Goal: Information Seeking & Learning: Find specific fact

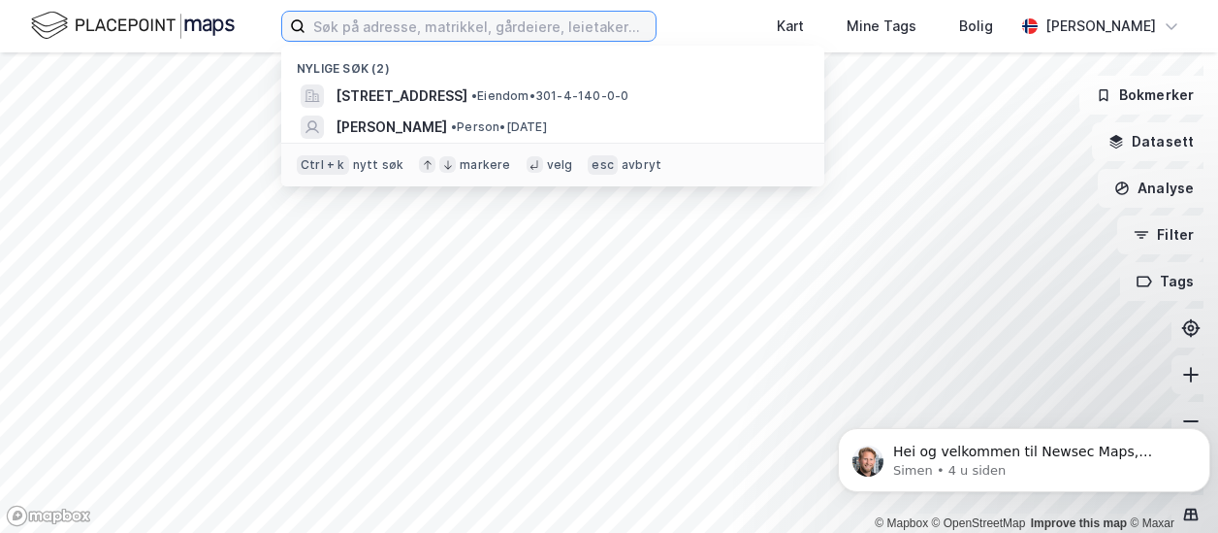
click at [393, 38] on input at bounding box center [481, 26] width 350 height 29
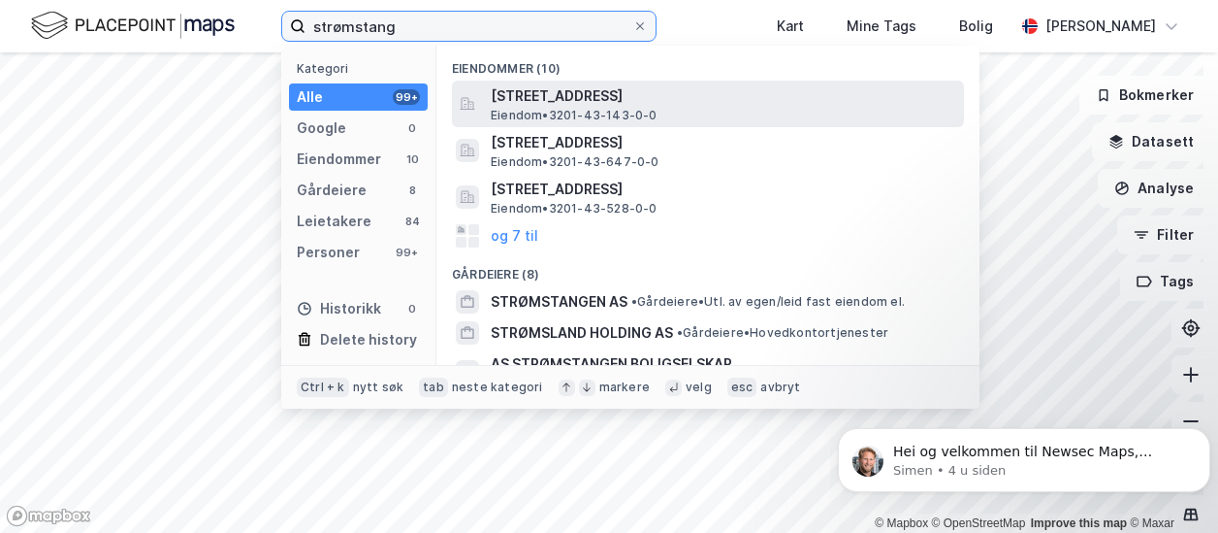
type input "strømstang"
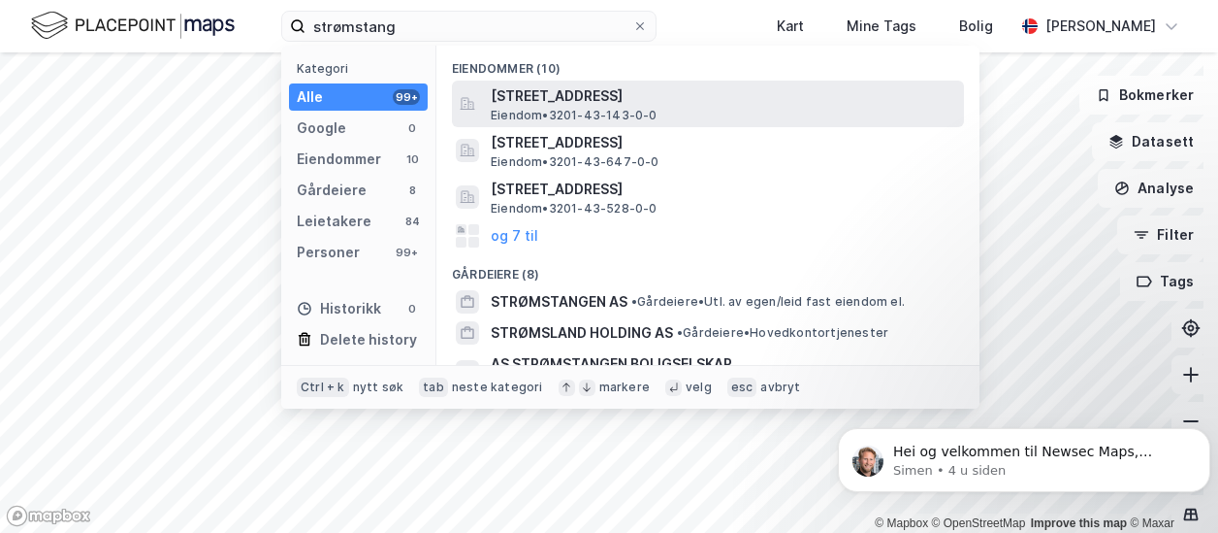
click at [558, 110] on span "Eiendom • 3201-43-143-0-0" at bounding box center [574, 116] width 167 height 16
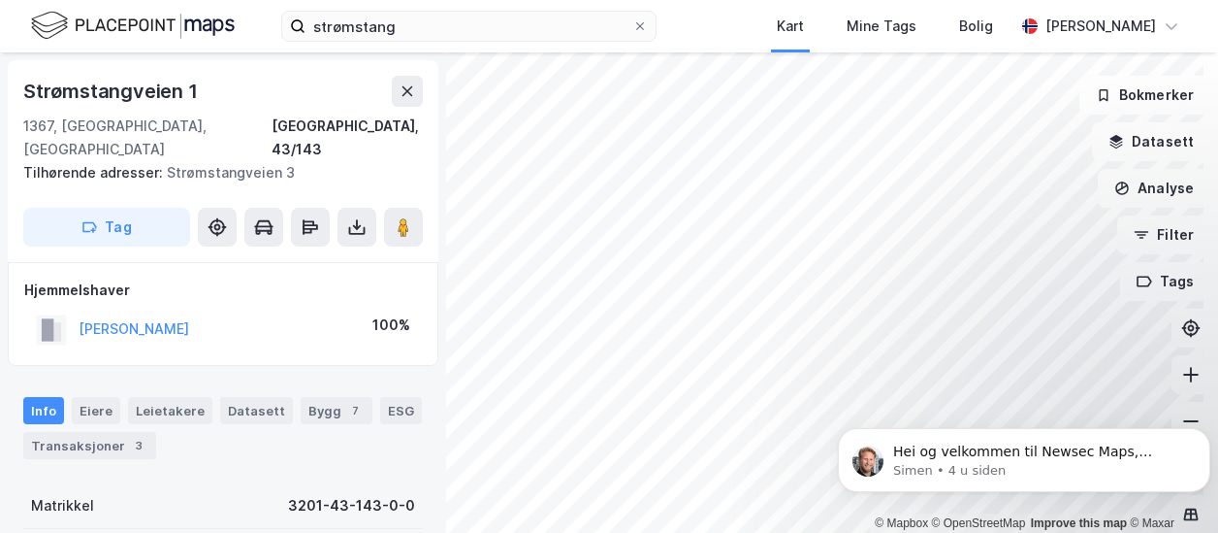
click at [336, 440] on div "© Mapbox © OpenStreetMap Improve this map © Maxar [STREET_ADDRESS] Tilhørende a…" at bounding box center [609, 292] width 1218 height 480
click at [434, 523] on div "© Mapbox © OpenStreetMap Improve this map © Maxar [STREET_ADDRESS] Tilhørende a…" at bounding box center [609, 292] width 1218 height 480
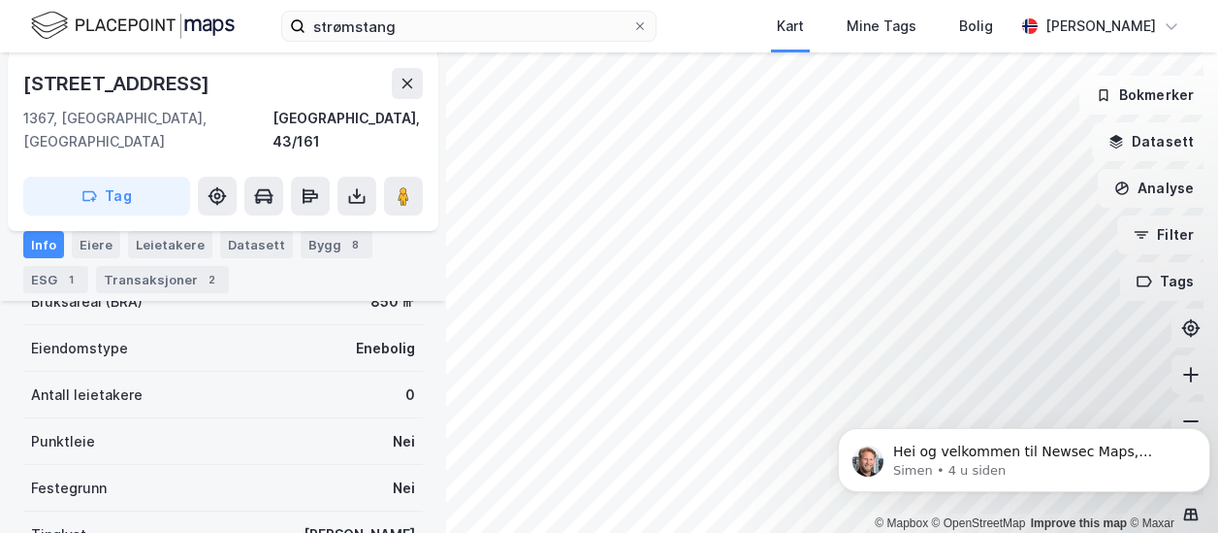
scroll to position [272, 0]
click at [100, 243] on div "Eiere" at bounding box center [96, 244] width 48 height 27
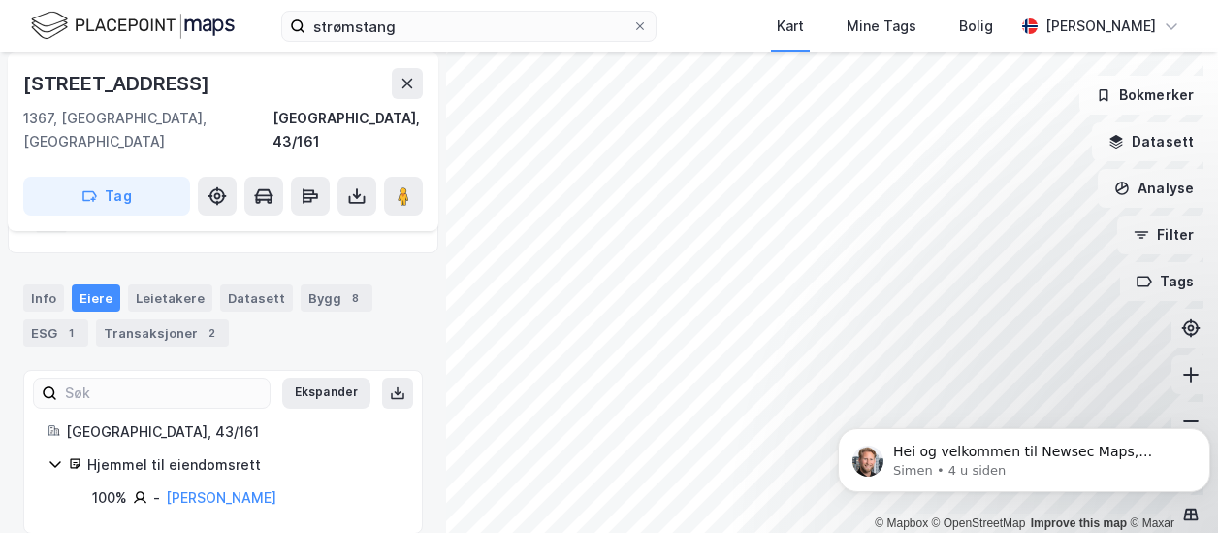
scroll to position [54, 0]
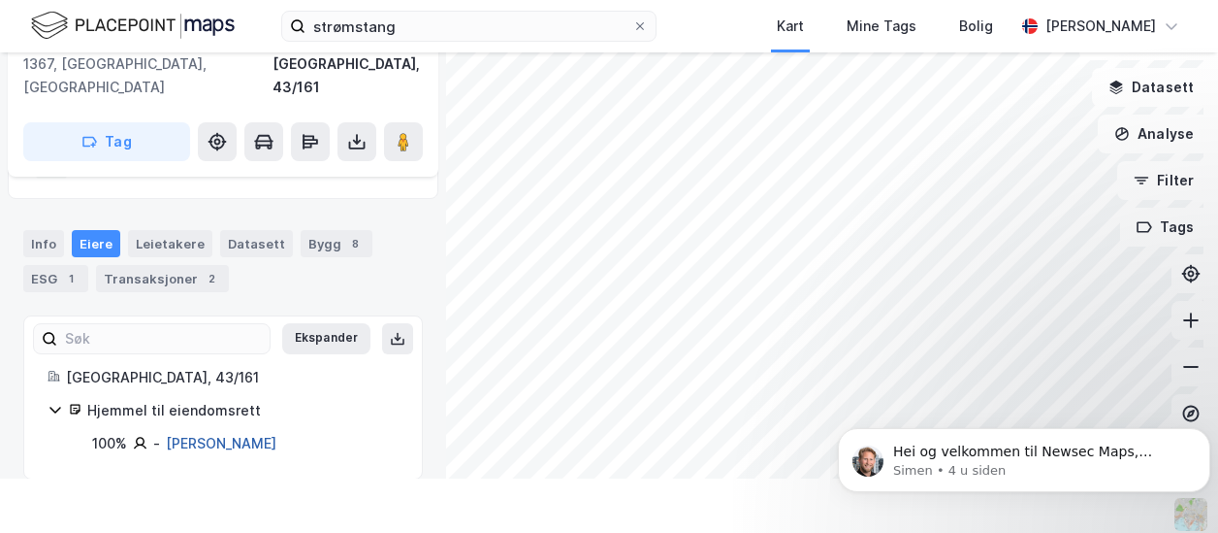
click at [199, 435] on link "[PERSON_NAME]" at bounding box center [221, 443] width 111 height 16
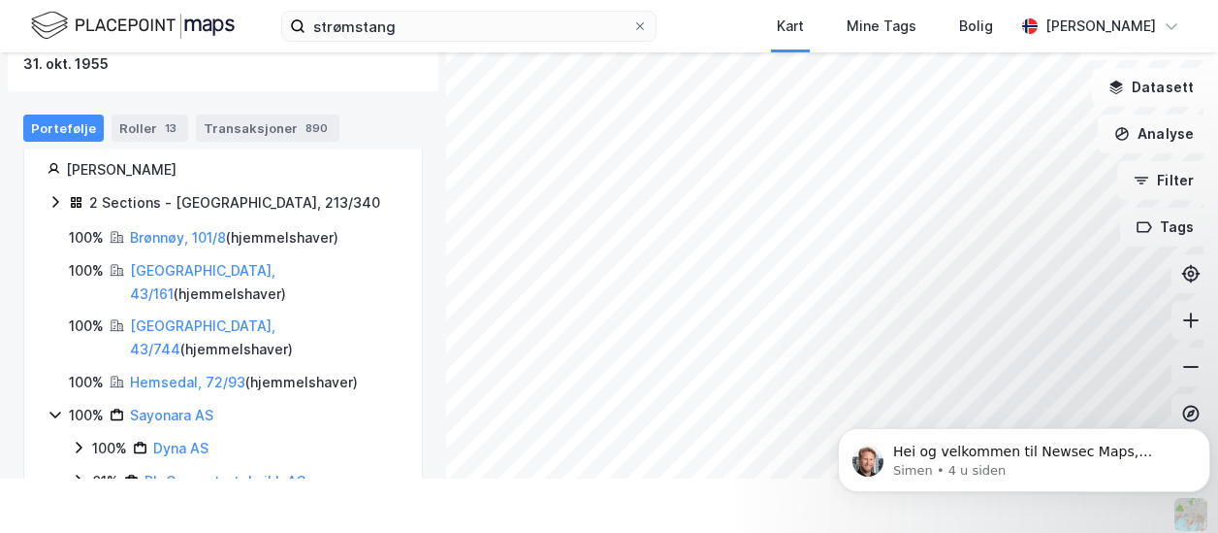
scroll to position [281, 0]
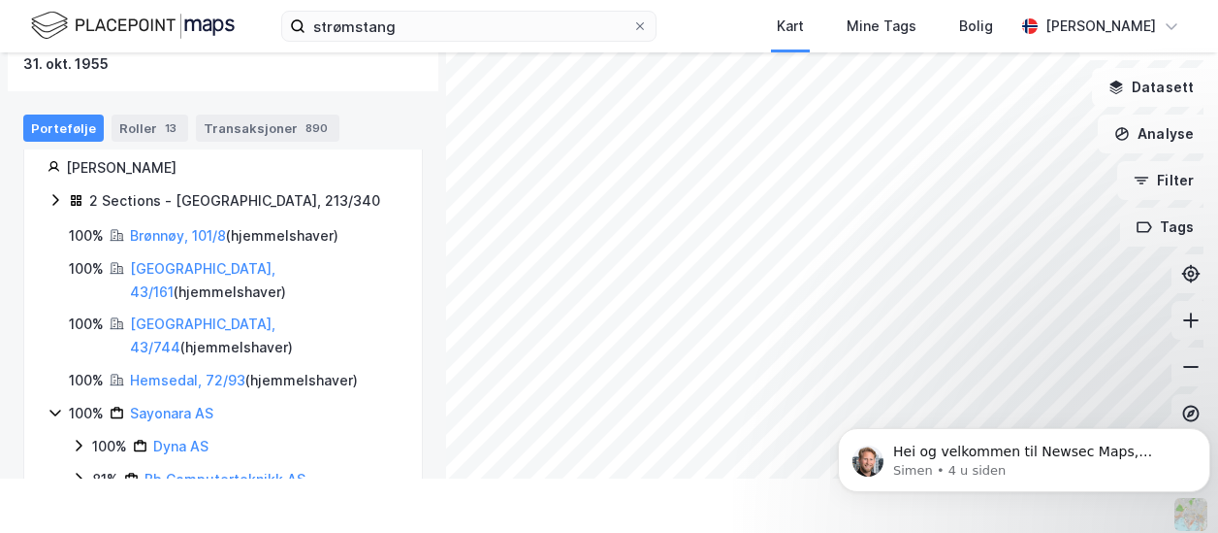
click at [230, 193] on div "2 Sections - [GEOGRAPHIC_DATA], 213/340" at bounding box center [234, 200] width 291 height 23
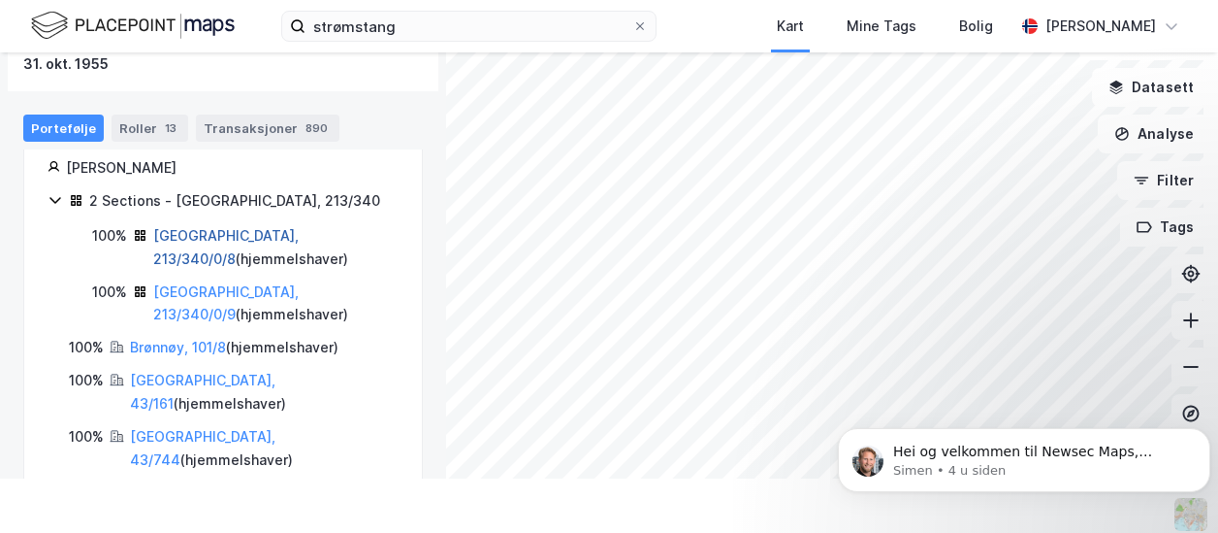
click at [253, 234] on link "[GEOGRAPHIC_DATA], 213/340/0/8" at bounding box center [225, 247] width 145 height 40
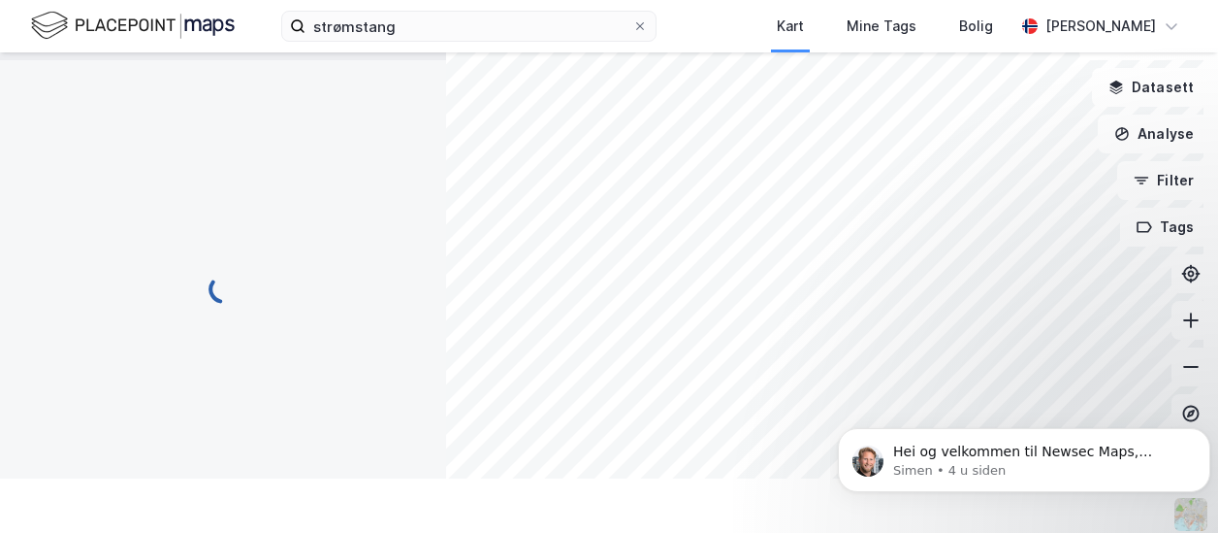
scroll to position [89, 0]
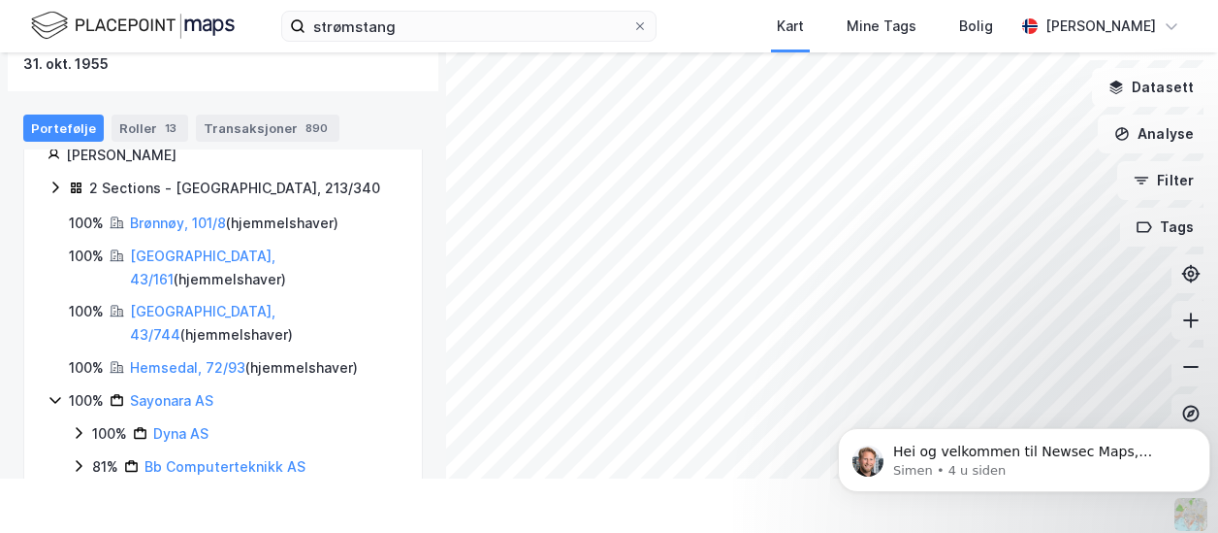
scroll to position [295, 0]
click at [203, 358] on link "Hemsedal, 72/93" at bounding box center [187, 366] width 115 height 16
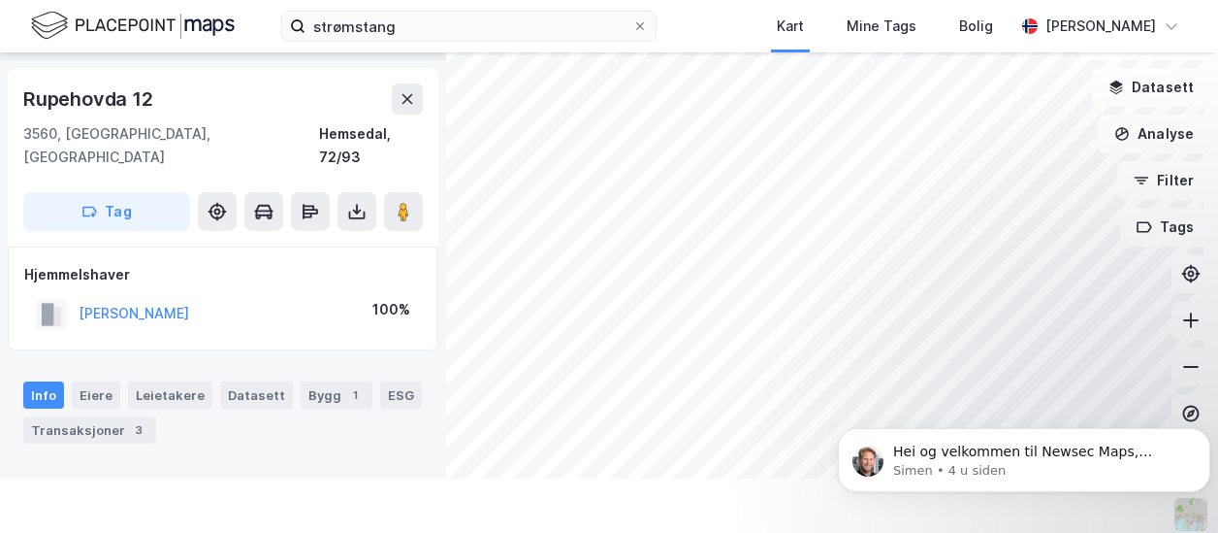
scroll to position [89, 0]
